Goal: Find specific page/section: Find specific page/section

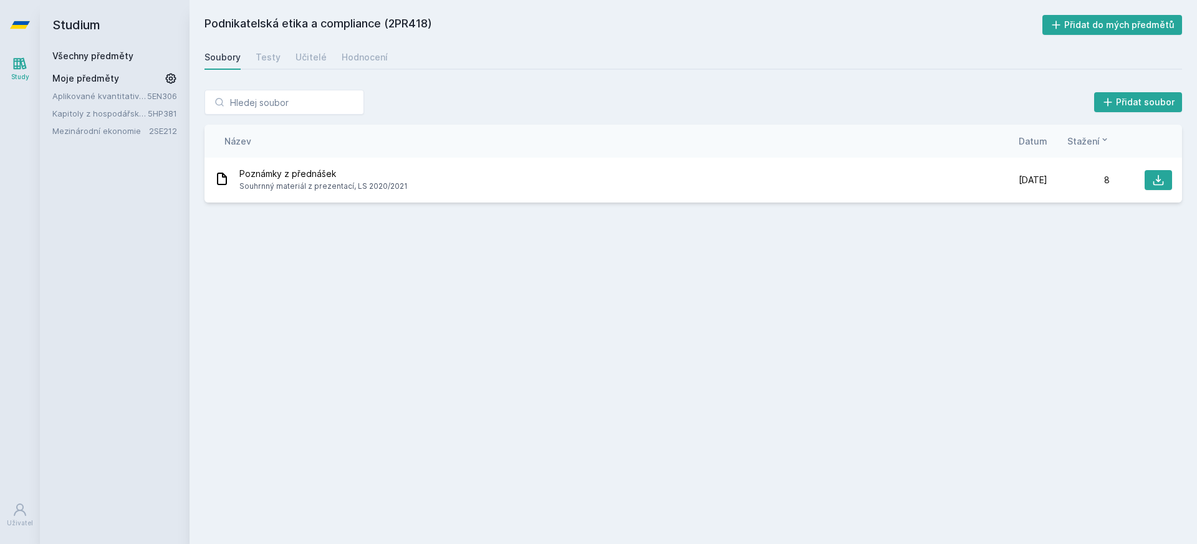
click at [10, 31] on icon at bounding box center [20, 25] width 20 height 50
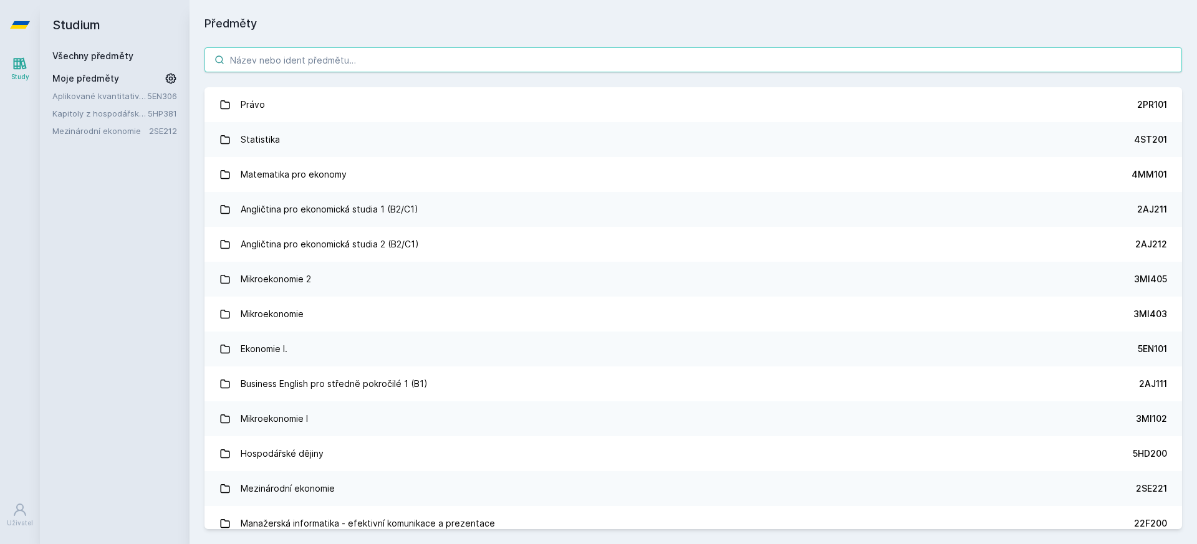
click at [271, 53] on input "search" at bounding box center [692, 59] width 977 height 25
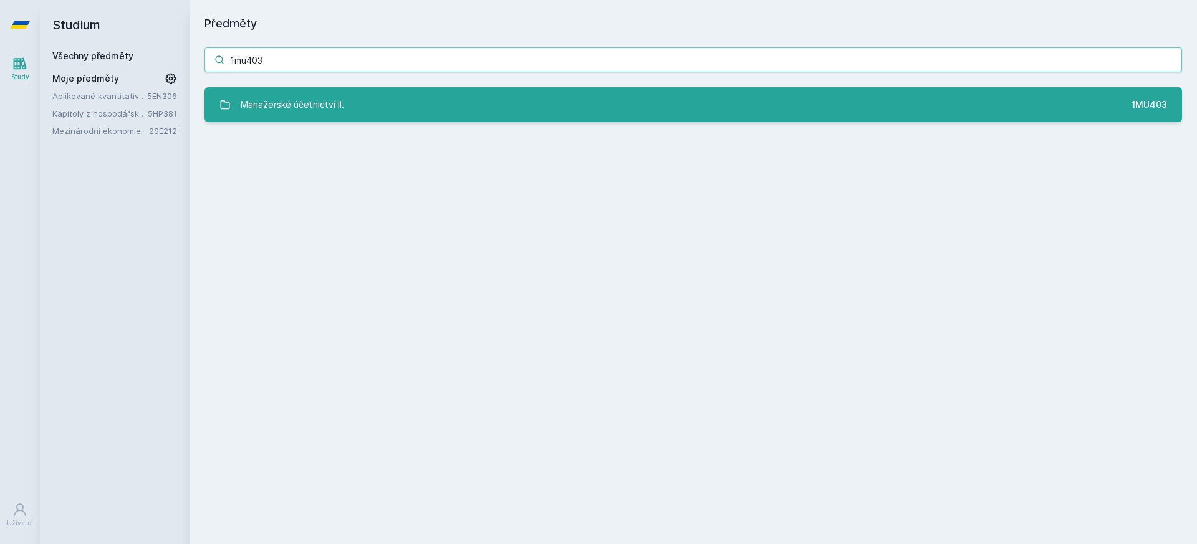
type input "1mu403"
click at [287, 98] on div "Manažerské účetnictví II." at bounding box center [292, 104] width 103 height 25
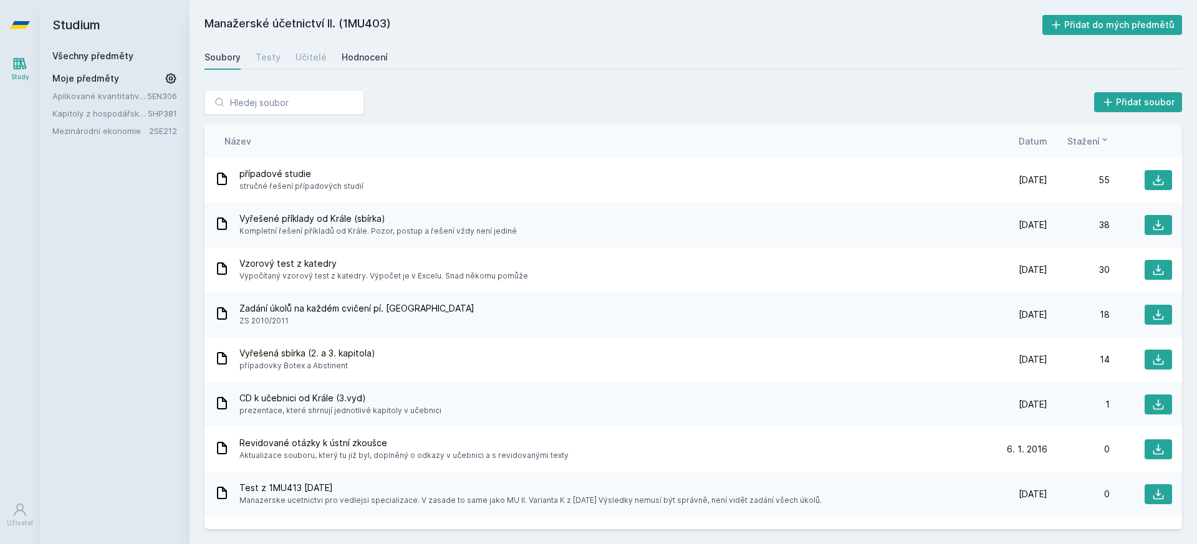
click at [372, 64] on link "Hodnocení" at bounding box center [365, 57] width 46 height 25
